Goal: Check status: Check status

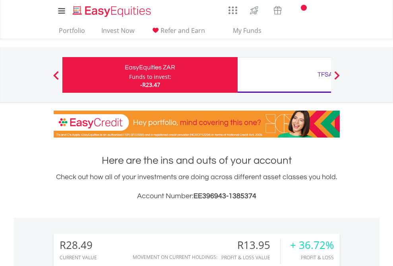
scroll to position [76, 125]
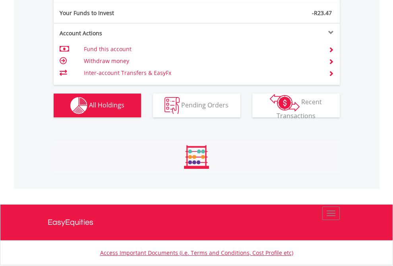
scroll to position [76, 125]
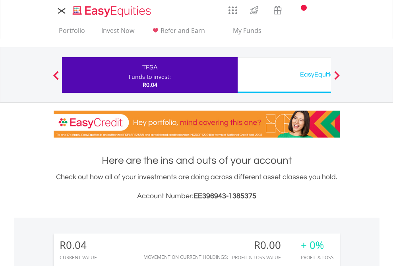
scroll to position [76, 125]
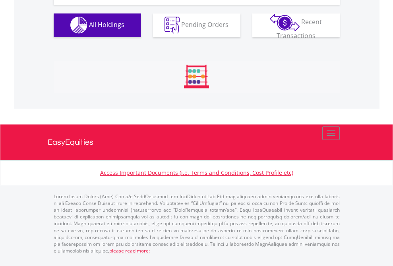
scroll to position [786, 0]
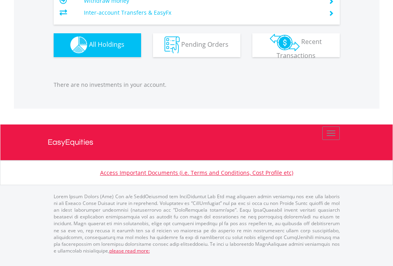
scroll to position [76, 125]
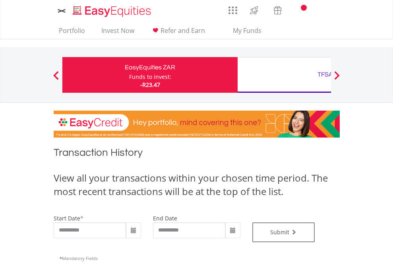
type input "**********"
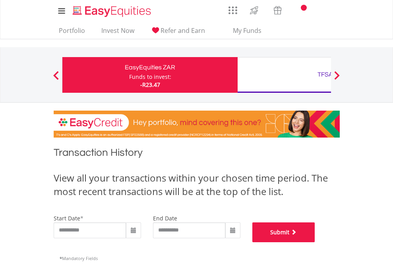
click at [315, 243] on button "Submit" at bounding box center [283, 233] width 63 height 20
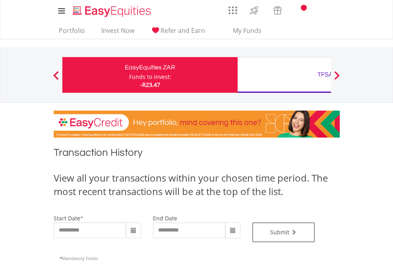
click at [284, 75] on div "TFSA" at bounding box center [325, 74] width 166 height 11
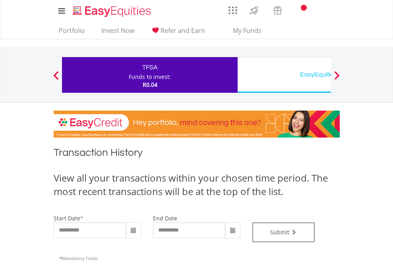
scroll to position [322, 0]
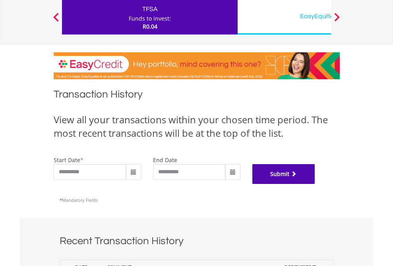
click at [315, 184] on button "Submit" at bounding box center [283, 174] width 63 height 20
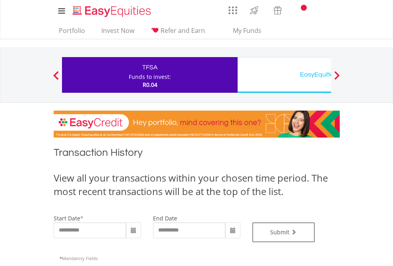
click at [284, 75] on div "EasyEquities USD" at bounding box center [325, 74] width 166 height 11
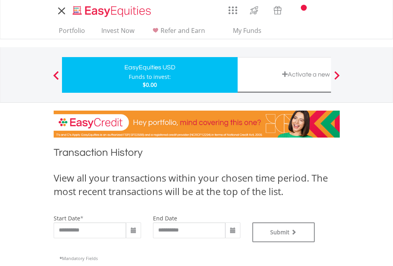
type input "**********"
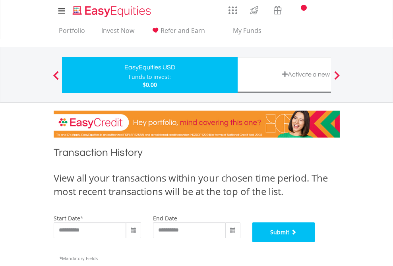
click at [315, 243] on button "Submit" at bounding box center [283, 233] width 63 height 20
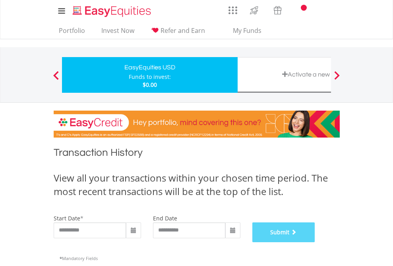
scroll to position [322, 0]
